Goal: Task Accomplishment & Management: Manage account settings

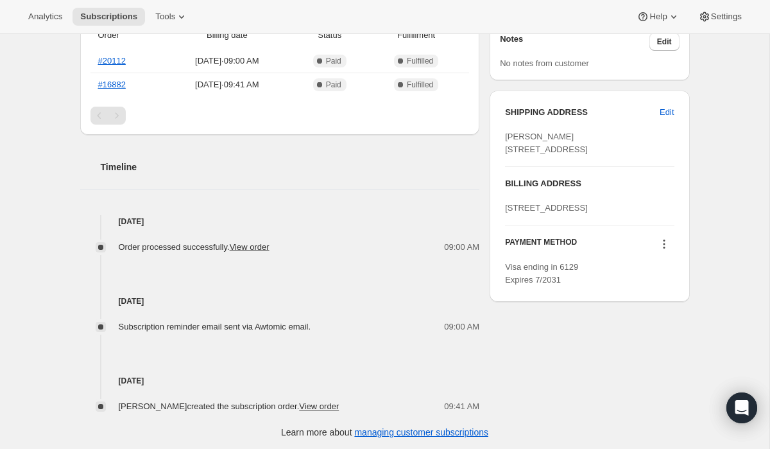
scroll to position [476, 0]
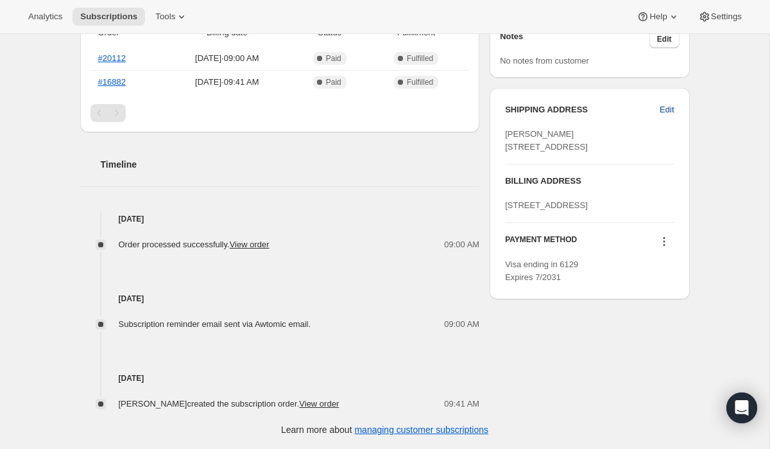
click at [669, 110] on span "Edit" at bounding box center [667, 109] width 14 height 13
select select "[GEOGRAPHIC_DATA]"
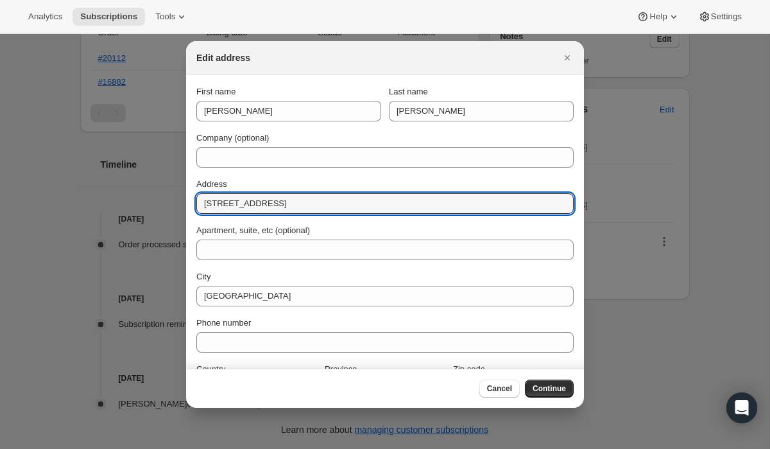
drag, startPoint x: 284, startPoint y: 203, endPoint x: 160, endPoint y: 202, distance: 124.5
click at [160, 448] on div "Edit address First name [PERSON_NAME] Last name [PERSON_NAME] Company (optional…" at bounding box center [385, 449] width 770 height 0
paste input "[STREET_ADDRESS]"
drag, startPoint x: 330, startPoint y: 205, endPoint x: 292, endPoint y: 204, distance: 37.9
click at [292, 204] on input "[STREET_ADDRESS]" at bounding box center [384, 203] width 377 height 21
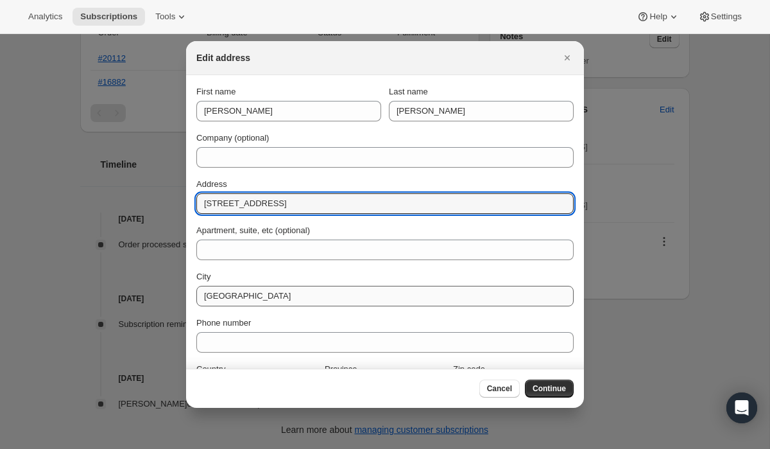
type input "[STREET_ADDRESS]"
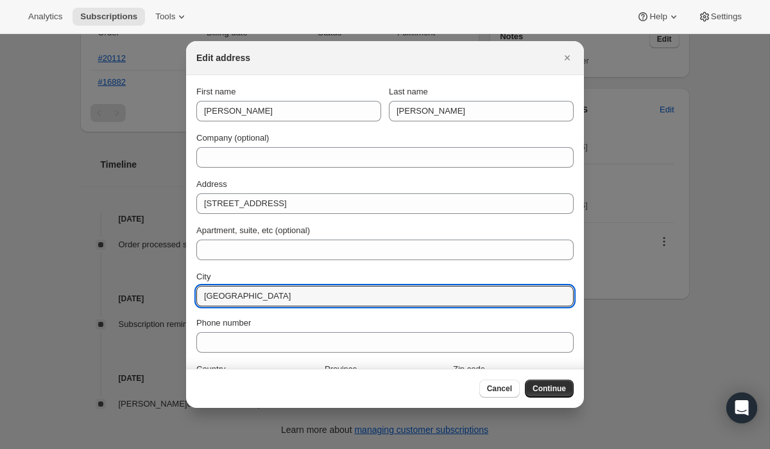
drag, startPoint x: 273, startPoint y: 297, endPoint x: 185, endPoint y: 296, distance: 87.9
click at [186, 296] on section "First name [PERSON_NAME] Last name [PERSON_NAME] Company (optional) Address [ST…" at bounding box center [385, 242] width 398 height 334
paste input "[GEOGRAPHIC_DATA]"
click at [209, 300] on input "[GEOGRAPHIC_DATA]" at bounding box center [384, 296] width 377 height 21
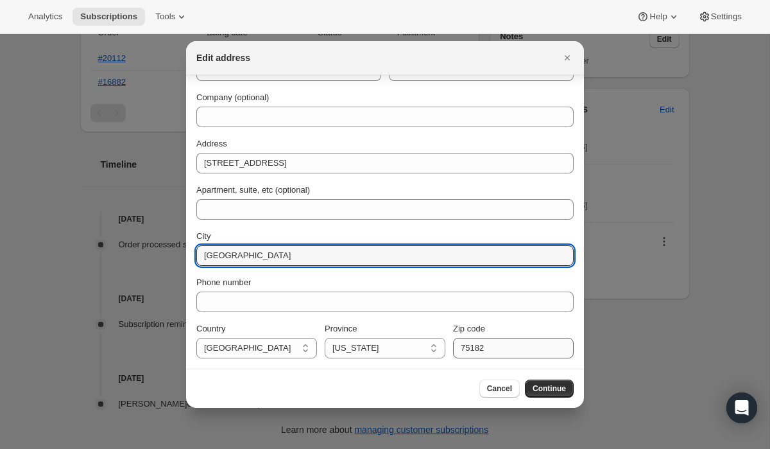
type input "[GEOGRAPHIC_DATA]"
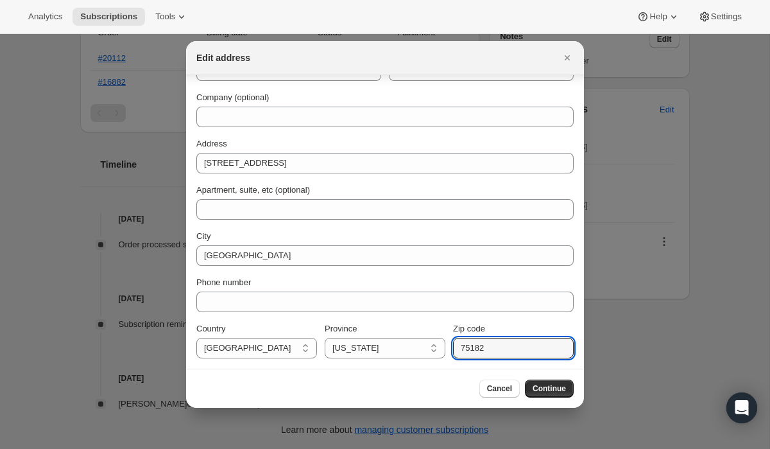
drag, startPoint x: 490, startPoint y: 350, endPoint x: 449, endPoint y: 346, distance: 41.3
click at [450, 346] on div "Country [GEOGRAPHIC_DATA] [GEOGRAPHIC_DATA] [US_STATE] [US_STATE] [US_STATE] [U…" at bounding box center [384, 340] width 377 height 36
type input "76016"
click at [539, 388] on span "Continue" at bounding box center [549, 388] width 33 height 10
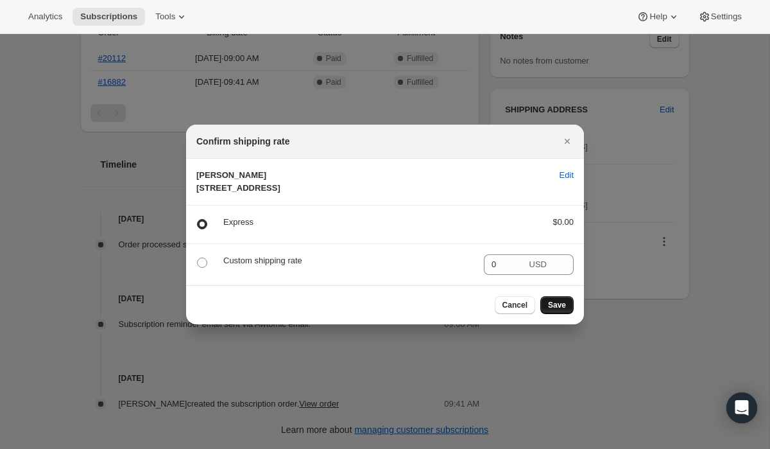
scroll to position [0, 0]
click at [560, 310] on span "Save" at bounding box center [557, 305] width 18 height 10
